Goal: Information Seeking & Learning: Learn about a topic

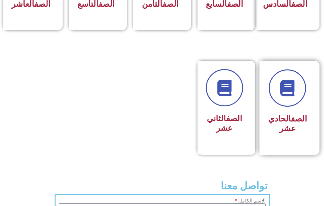
scroll to position [385, 0]
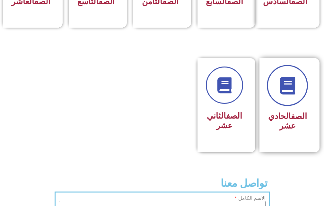
click at [276, 101] on link at bounding box center [287, 85] width 41 height 41
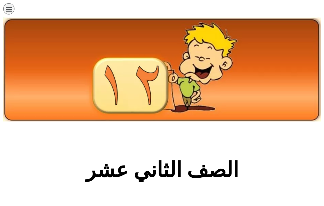
click at [9, 10] on icon "כפתור פתיחת תפריט" at bounding box center [8, 8] width 7 height 7
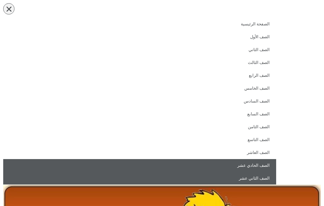
click at [258, 163] on link "الصف الحادي عشر" at bounding box center [139, 165] width 273 height 13
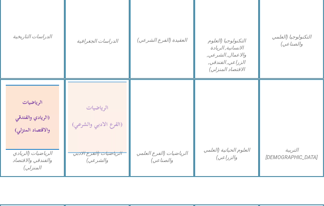
scroll to position [449, 0]
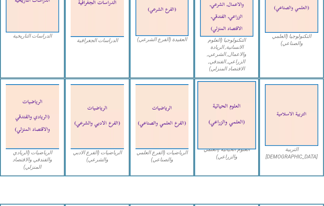
click at [225, 119] on img at bounding box center [226, 115] width 58 height 68
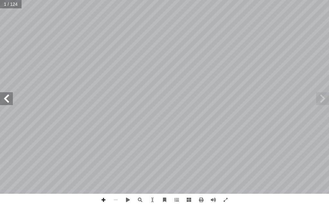
click at [9, 101] on span at bounding box center [6, 98] width 13 height 13
click at [4, 104] on span at bounding box center [6, 98] width 13 height 13
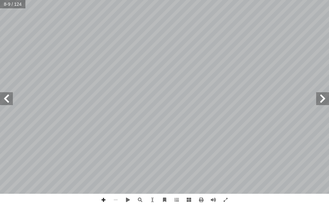
click at [4, 104] on span at bounding box center [6, 98] width 13 height 13
click at [11, 98] on span at bounding box center [6, 98] width 13 height 13
click at [100, 196] on span at bounding box center [103, 199] width 12 height 12
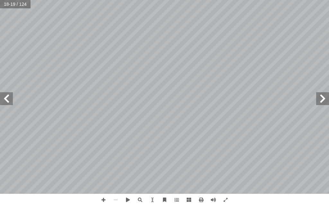
click at [9, 97] on span at bounding box center [6, 98] width 13 height 13
click at [102, 200] on span at bounding box center [103, 199] width 12 height 12
click at [323, 98] on span at bounding box center [322, 98] width 13 height 13
click at [8, 98] on span at bounding box center [6, 98] width 13 height 13
click at [319, 99] on span at bounding box center [322, 98] width 13 height 13
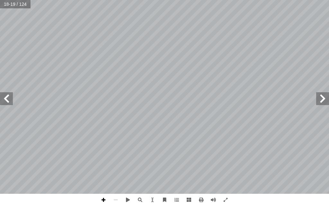
click at [102, 198] on span at bounding box center [103, 199] width 12 height 12
click at [106, 200] on span at bounding box center [103, 199] width 12 height 12
click at [3, 99] on span at bounding box center [6, 98] width 13 height 13
click at [101, 201] on span at bounding box center [103, 199] width 12 height 12
click at [322, 102] on span at bounding box center [322, 98] width 13 height 13
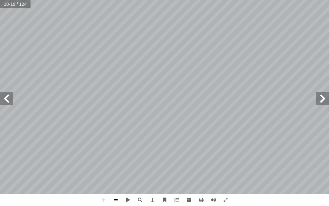
click at [116, 199] on span at bounding box center [115, 199] width 12 height 12
click at [324, 102] on span at bounding box center [322, 98] width 13 height 13
click at [106, 199] on span at bounding box center [103, 199] width 12 height 12
click at [105, 199] on span at bounding box center [103, 199] width 12 height 12
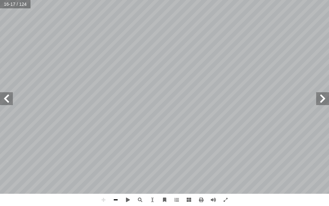
click at [117, 201] on span at bounding box center [115, 199] width 12 height 12
click at [11, 98] on span at bounding box center [6, 98] width 13 height 13
click at [9, 96] on span at bounding box center [6, 98] width 13 height 13
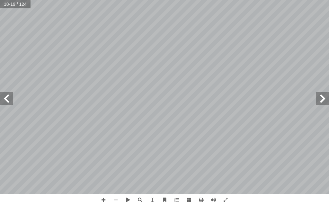
click at [9, 96] on span at bounding box center [6, 98] width 13 height 13
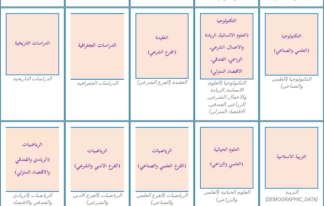
scroll to position [417, 0]
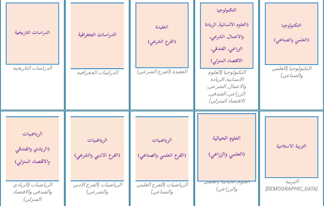
click at [218, 137] on img at bounding box center [226, 147] width 58 height 68
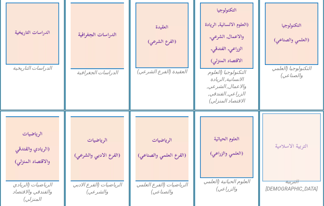
click at [289, 146] on img at bounding box center [291, 147] width 58 height 68
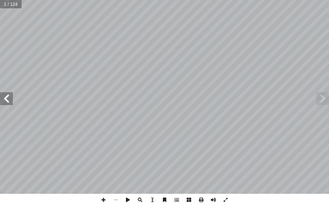
click at [6, 101] on span at bounding box center [6, 98] width 13 height 13
click at [213, 199] on span at bounding box center [213, 199] width 12 height 12
click at [6, 93] on span at bounding box center [6, 98] width 13 height 13
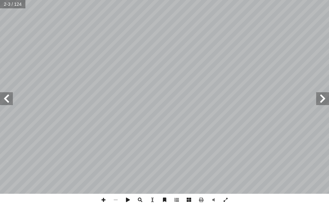
click at [6, 93] on span at bounding box center [6, 98] width 13 height 13
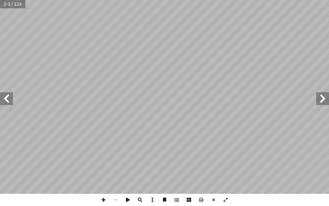
click at [6, 93] on span at bounding box center [6, 98] width 13 height 13
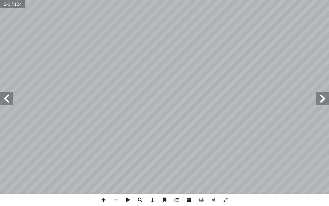
click at [6, 93] on span at bounding box center [6, 98] width 13 height 13
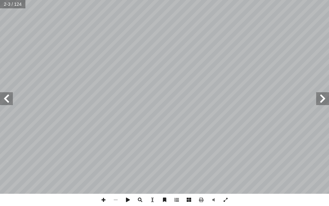
click at [6, 93] on span at bounding box center [6, 98] width 13 height 13
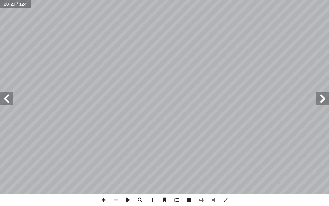
click at [6, 93] on span at bounding box center [6, 98] width 13 height 13
click at [8, 103] on span at bounding box center [6, 98] width 13 height 13
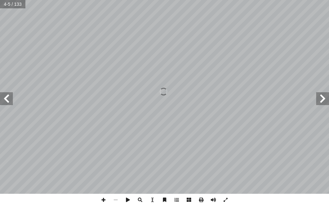
click at [8, 103] on span at bounding box center [6, 98] width 13 height 13
click at [6, 98] on span at bounding box center [6, 98] width 13 height 13
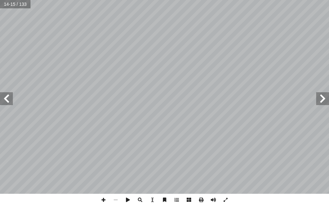
click at [6, 98] on span at bounding box center [6, 98] width 13 height 13
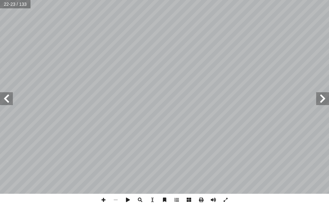
click at [6, 98] on span at bounding box center [6, 98] width 13 height 13
click at [5, 102] on span at bounding box center [6, 98] width 13 height 13
click at [103, 197] on span at bounding box center [103, 199] width 12 height 12
click at [328, 43] on html "الصفحة الرئيسية الصف الأول الصف الثاني الصف الثالث الصف الرابع الصف الخامس الصف…" at bounding box center [164, 21] width 329 height 43
